Goal: Information Seeking & Learning: Learn about a topic

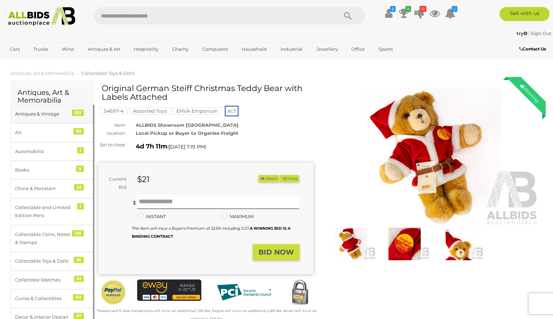
click at [53, 115] on div "Antiques & Vintage" at bounding box center [44, 114] width 58 height 8
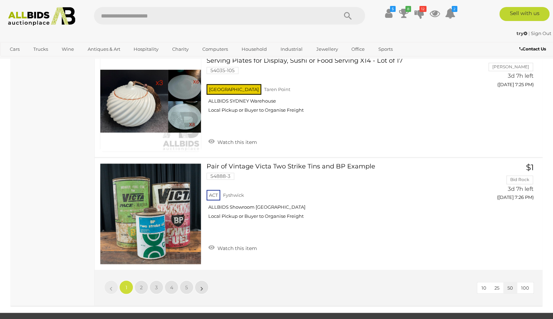
scroll to position [5554, 0]
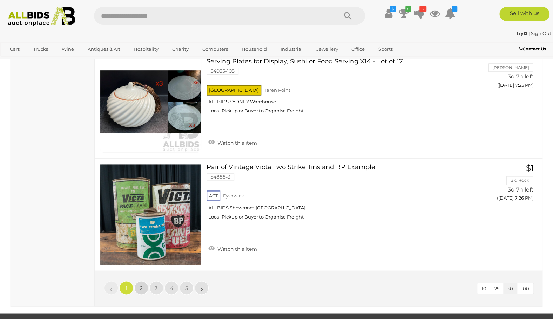
click at [140, 281] on link "2" at bounding box center [141, 288] width 14 height 14
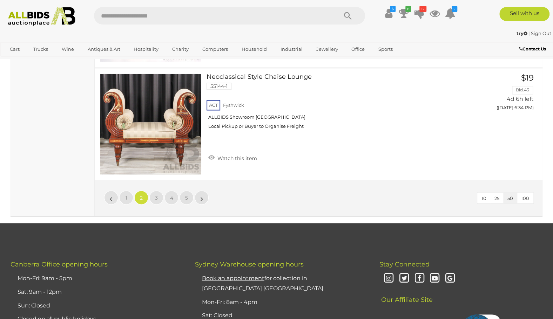
scroll to position [5634, 0]
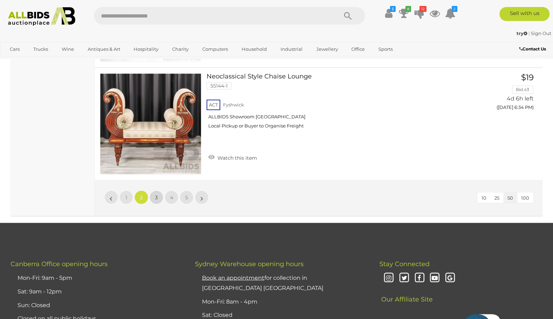
click at [158, 190] on link "3" at bounding box center [156, 197] width 14 height 14
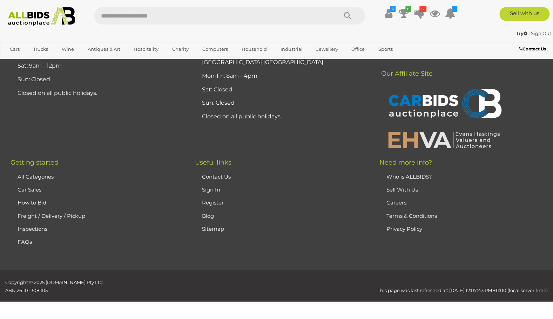
scroll to position [94, 0]
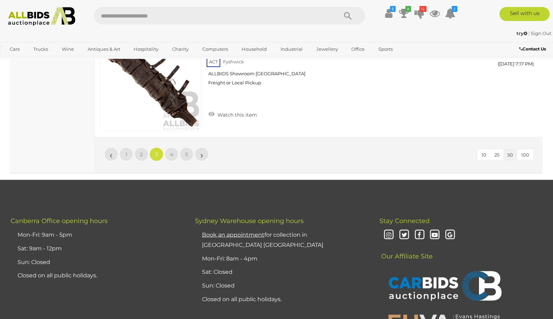
scroll to position [5718, 0]
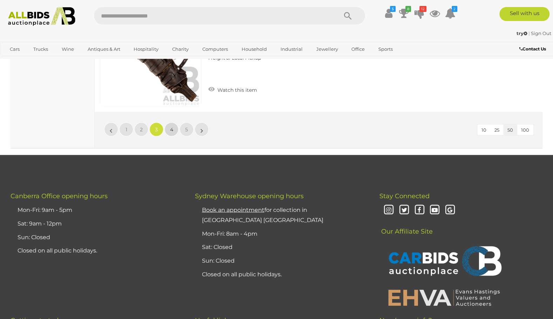
click at [172, 126] on span "4" at bounding box center [171, 129] width 3 height 6
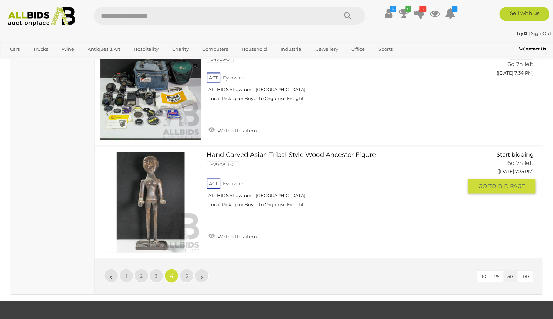
scroll to position [5606, 0]
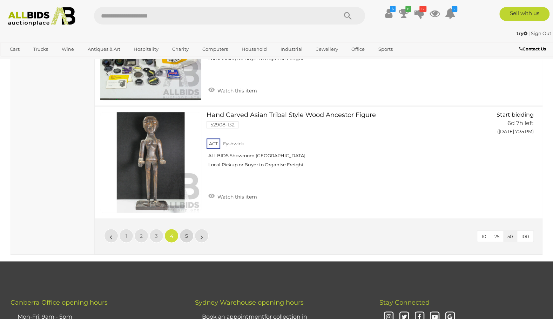
click at [188, 229] on link "5" at bounding box center [187, 236] width 14 height 14
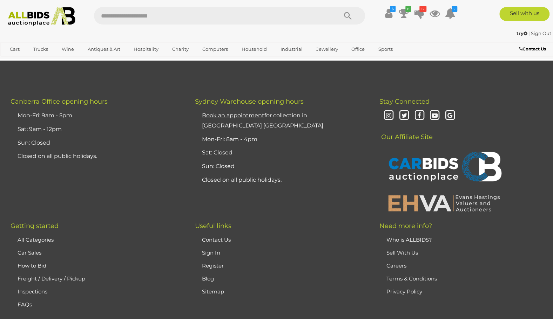
scroll to position [4905, 0]
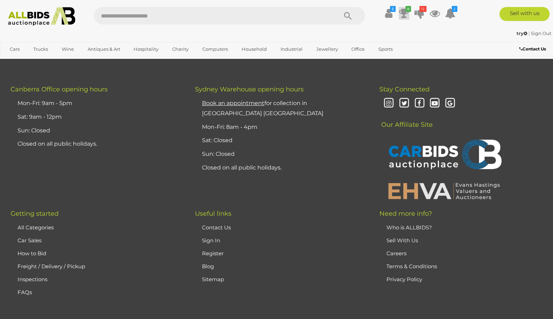
click at [404, 12] on icon at bounding box center [404, 13] width 10 height 13
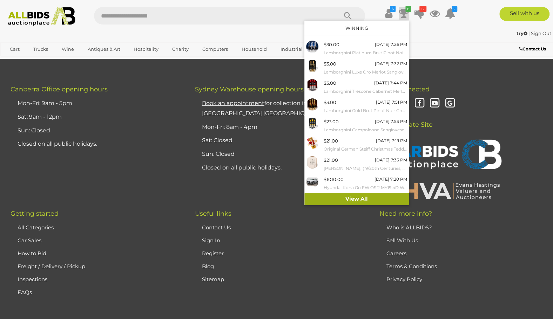
click at [352, 197] on link "View All" at bounding box center [356, 199] width 104 height 12
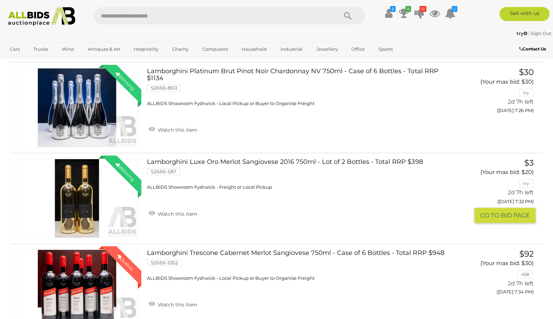
scroll to position [631, 0]
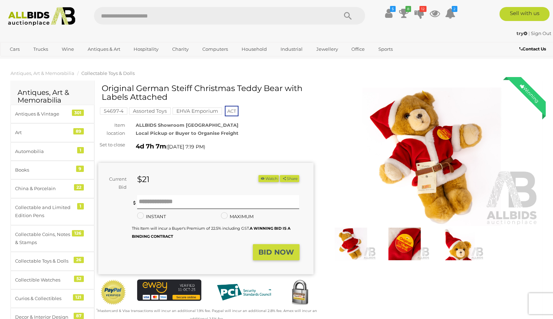
click at [427, 98] on img at bounding box center [431, 157] width 215 height 139
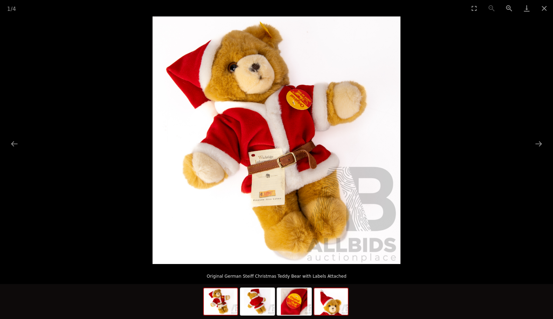
click at [336, 308] on img at bounding box center [331, 302] width 34 height 27
